Goal: Task Accomplishment & Management: Complete application form

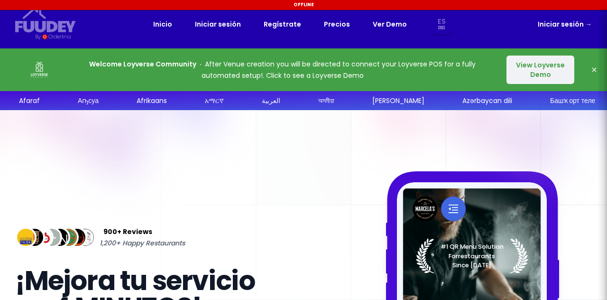
select select "es"
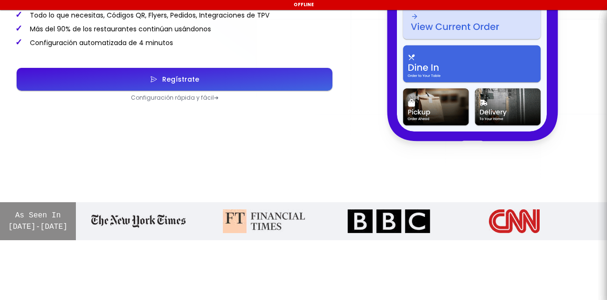
select select "es"
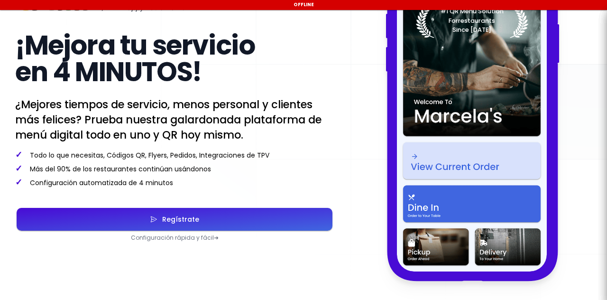
select select "es"
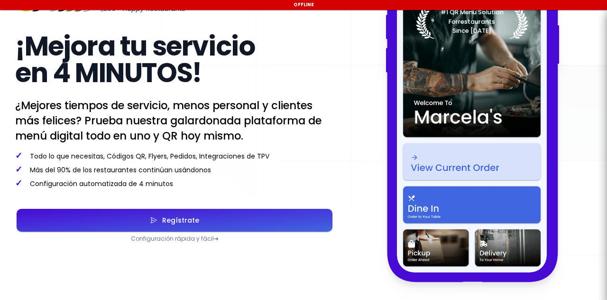
scroll to position [235, 0]
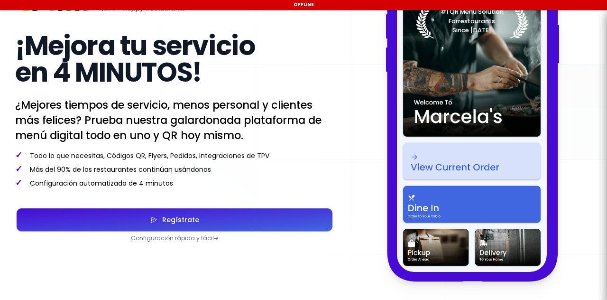
select select "es"
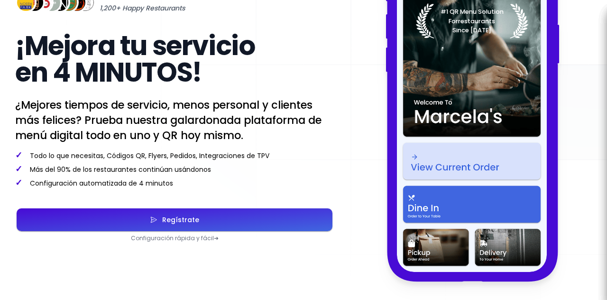
click at [63, 223] on button "Regístrate" at bounding box center [175, 219] width 316 height 23
select select "es"
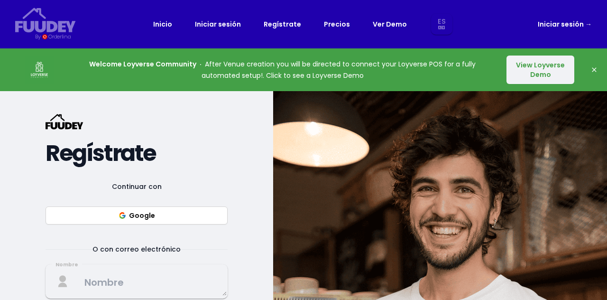
click at [62, 215] on button "Google" at bounding box center [137, 215] width 182 height 18
select select "es"
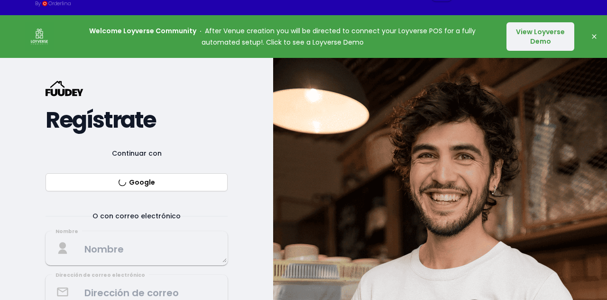
select select "es"
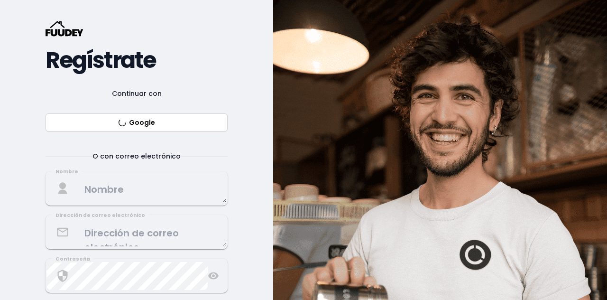
scroll to position [96, 0]
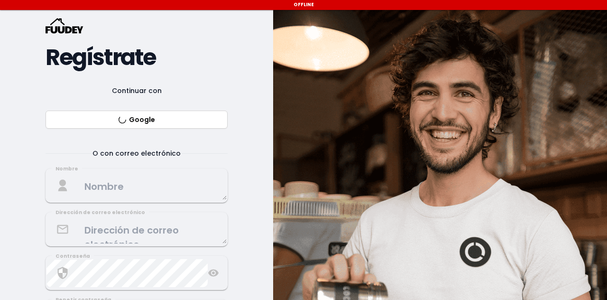
select select "es"
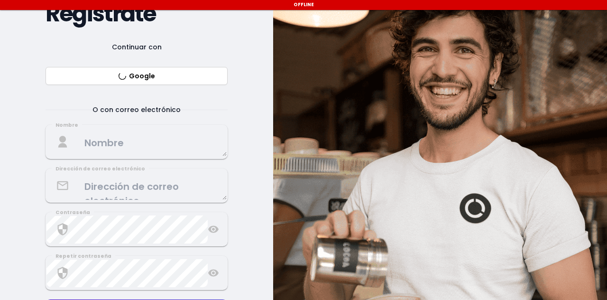
scroll to position [141, 0]
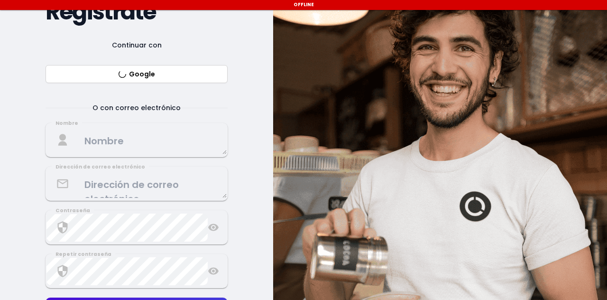
select select "es"
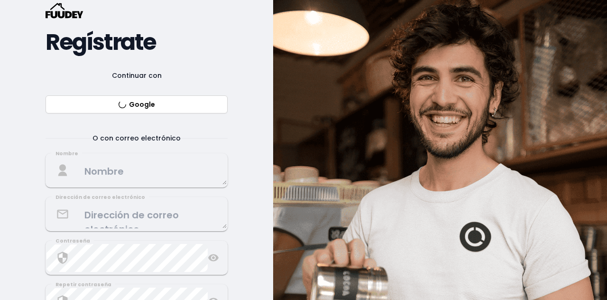
scroll to position [0, 0]
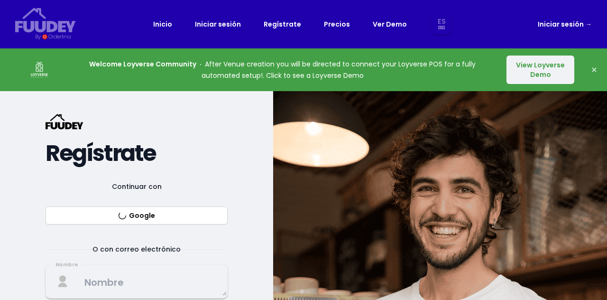
select select "es"
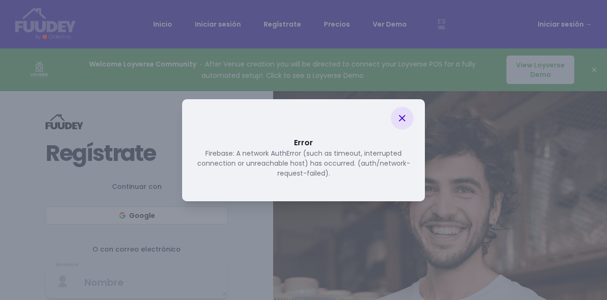
click at [398, 120] on icon at bounding box center [402, 117] width 11 height 11
select select "es"
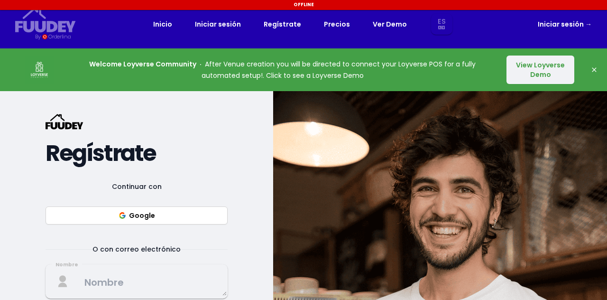
select select "es"
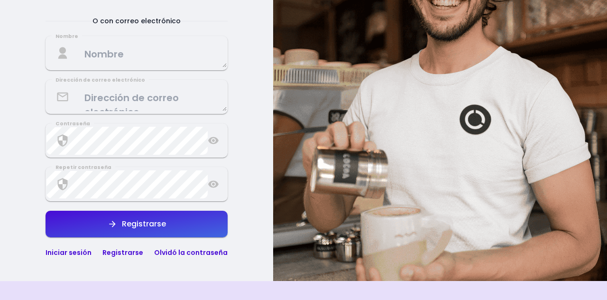
scroll to position [247, 0]
